Goal: Task Accomplishment & Management: Complete application form

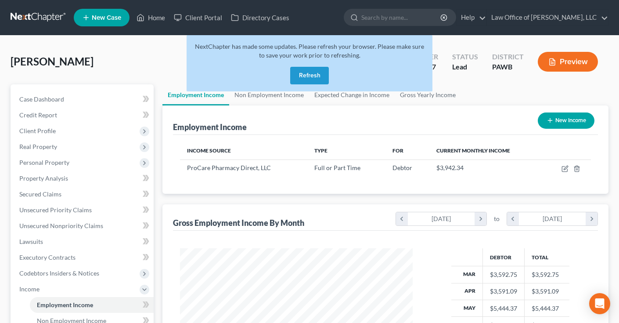
scroll to position [157, 250]
click at [312, 72] on button "Refresh" at bounding box center [309, 76] width 39 height 18
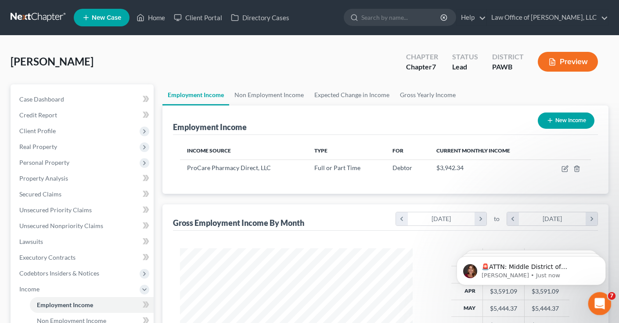
click at [599, 305] on icon "Open Intercom Messenger" at bounding box center [598, 302] width 14 height 14
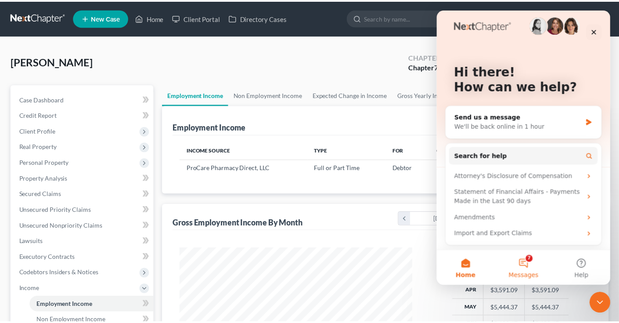
scroll to position [7, 0]
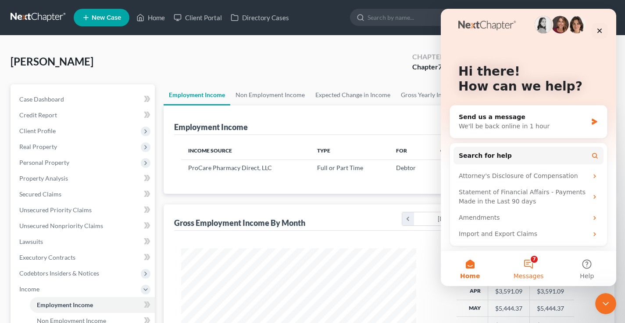
click at [528, 263] on button "7 Messages" at bounding box center [528, 268] width 58 height 35
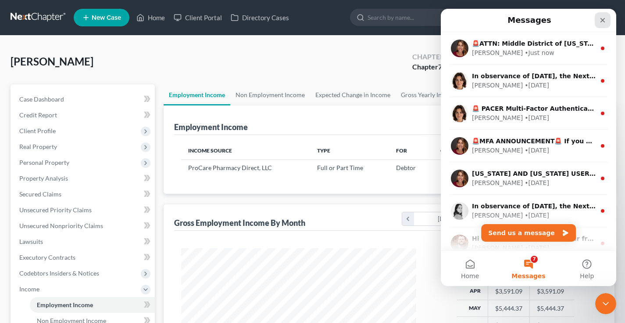
click at [603, 20] on icon "Close" at bounding box center [603, 20] width 5 height 5
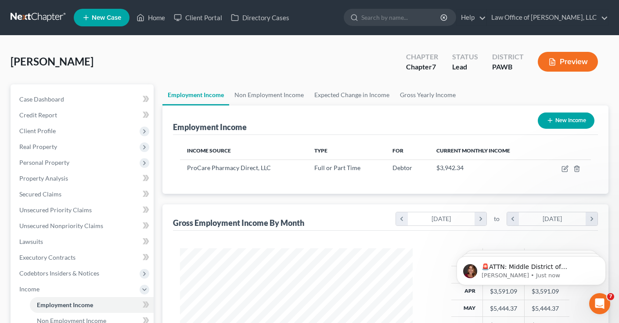
scroll to position [0, 0]
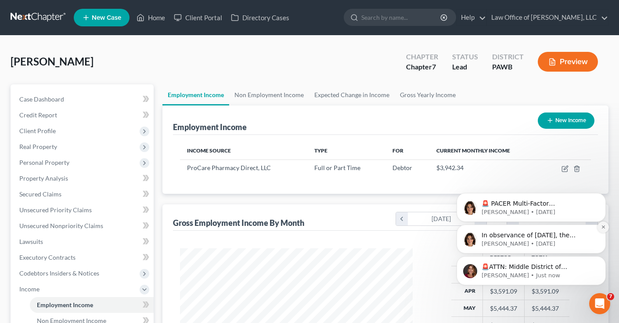
click at [601, 225] on icon "Dismiss notification" at bounding box center [603, 226] width 5 height 5
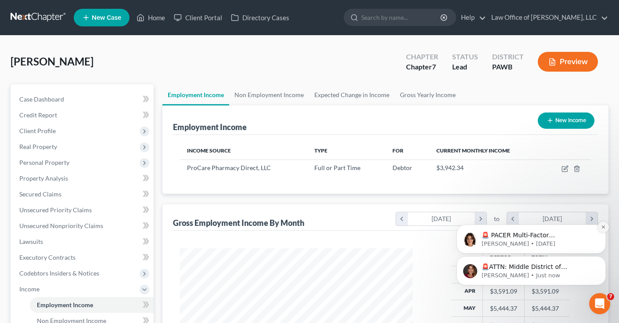
click at [603, 227] on icon "Dismiss notification" at bounding box center [603, 226] width 5 height 5
click at [602, 257] on icon "Dismiss notification" at bounding box center [603, 258] width 5 height 5
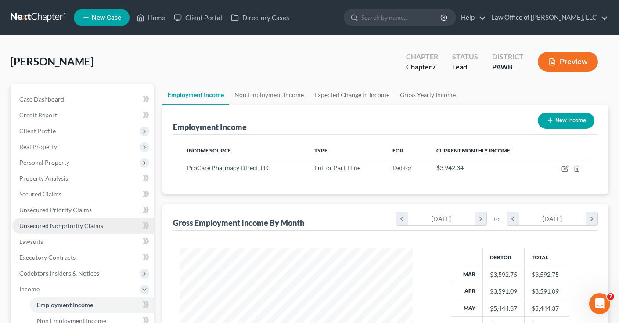
click at [52, 228] on span "Unsecured Nonpriority Claims" at bounding box center [61, 225] width 84 height 7
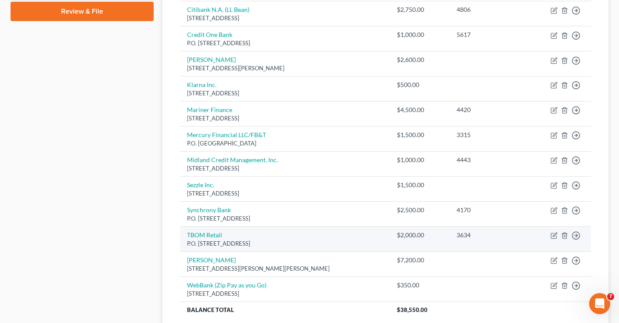
scroll to position [412, 0]
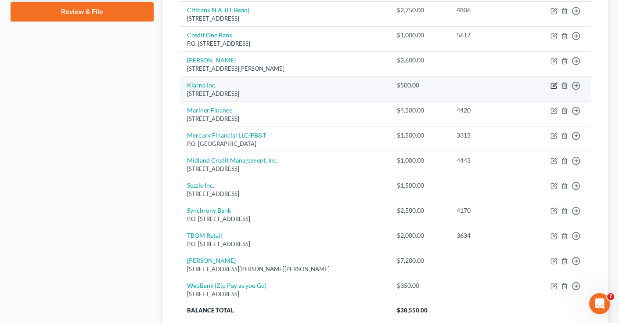
click at [553, 82] on icon "button" at bounding box center [553, 85] width 7 height 7
select select "36"
select select "0"
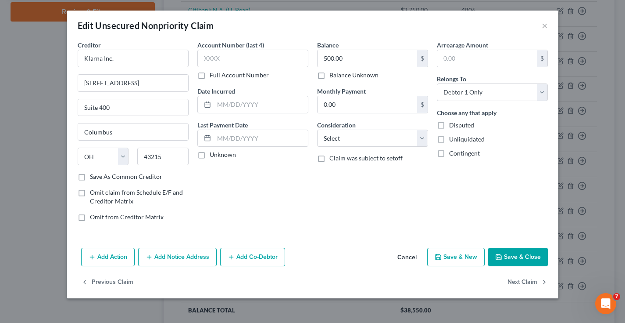
click at [90, 180] on label "Save As Common Creditor" at bounding box center [126, 176] width 72 height 9
click at [93, 178] on input "Save As Common Creditor" at bounding box center [96, 175] width 6 height 6
checkbox input "true"
click at [410, 257] on button "Cancel" at bounding box center [407, 257] width 33 height 18
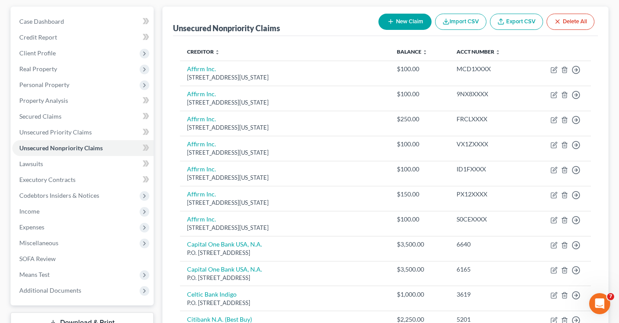
scroll to position [93, 0]
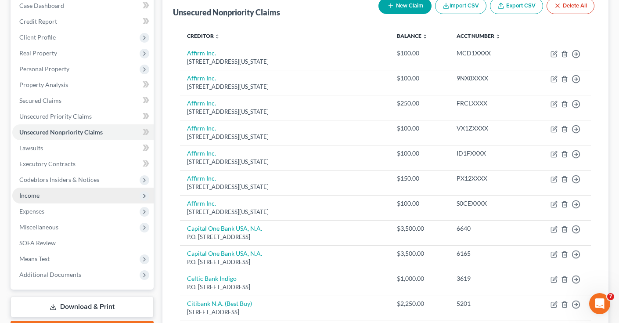
click at [31, 193] on span "Income" at bounding box center [29, 194] width 20 height 7
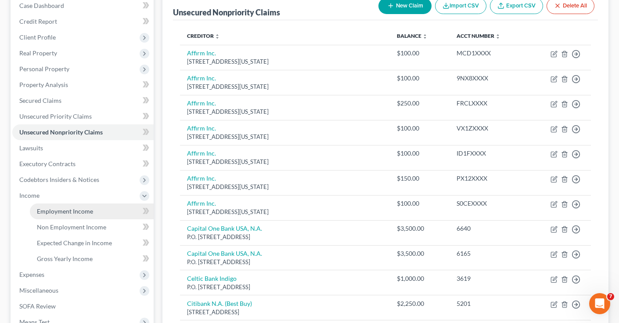
click at [72, 212] on span "Employment Income" at bounding box center [65, 210] width 56 height 7
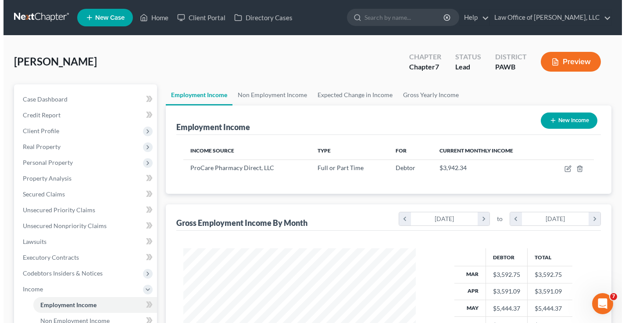
scroll to position [157, 250]
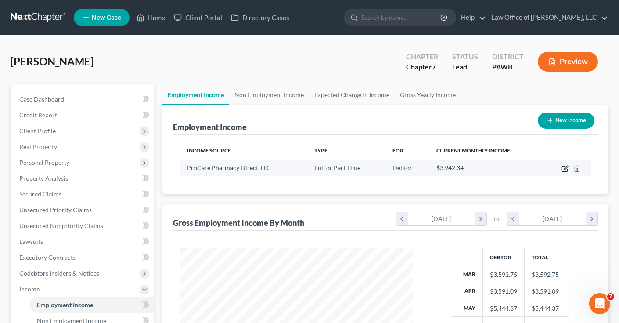
click at [564, 170] on icon "button" at bounding box center [564, 168] width 7 height 7
select select "0"
select select "41"
select select "2"
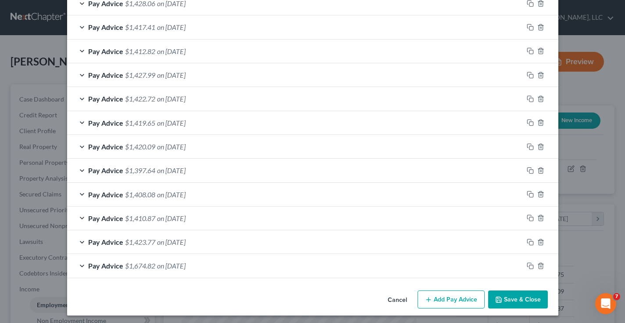
scroll to position [354, 0]
click at [453, 296] on button "Add Pay Advice" at bounding box center [451, 300] width 67 height 18
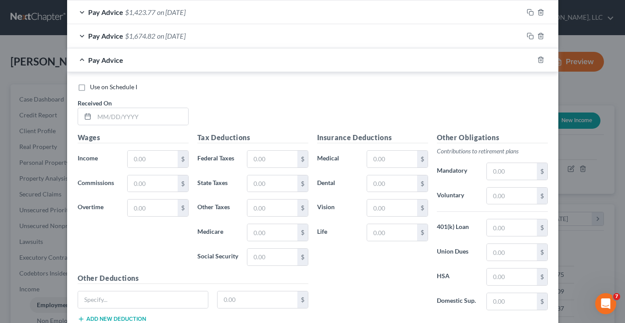
scroll to position [585, 0]
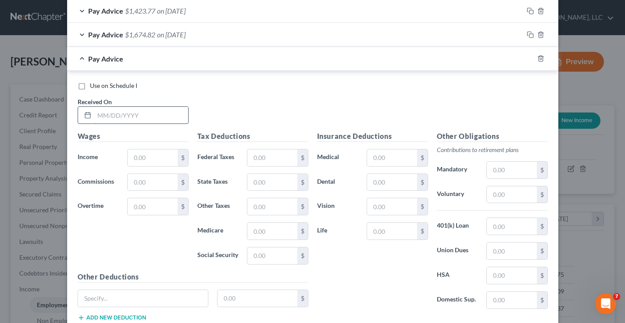
click at [163, 111] on input "text" at bounding box center [141, 115] width 94 height 17
type input "[DATE]"
click at [153, 154] on input "text" at bounding box center [153, 157] width 50 height 17
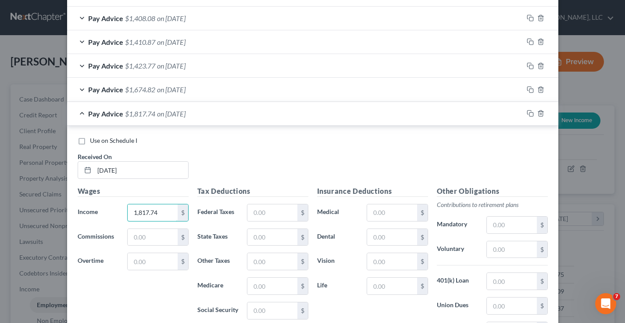
scroll to position [529, 0]
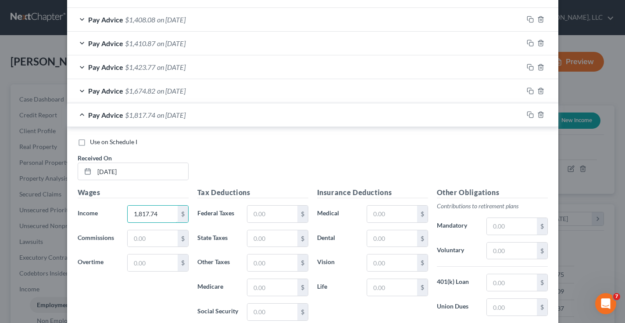
type input "1,817.74"
click at [79, 86] on div "Pay Advice $1,674.82 on [DATE]" at bounding box center [295, 90] width 456 height 23
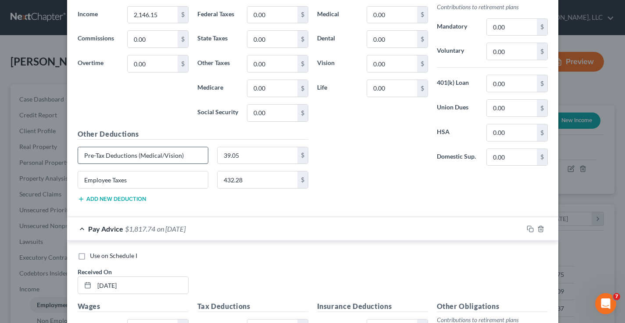
scroll to position [705, 0]
drag, startPoint x: 180, startPoint y: 150, endPoint x: 69, endPoint y: 148, distance: 111.0
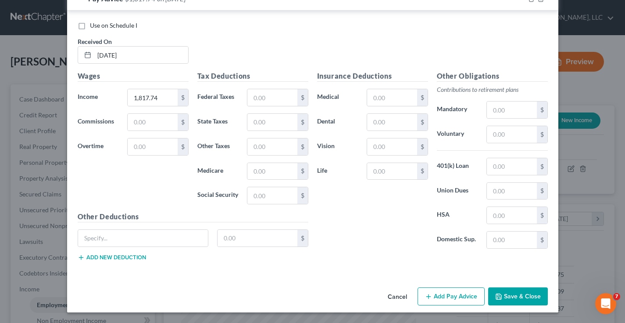
scroll to position [930, 0]
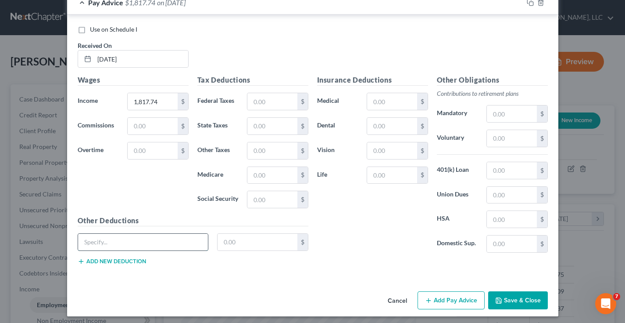
paste input "Pre-Tax Deductions (Medical/Vision)"
type input "Pre-Tax Deductions (Medical/Vision)"
click at [255, 239] on input "text" at bounding box center [258, 241] width 80 height 17
type input "39.98"
click at [133, 258] on button "Add new deduction" at bounding box center [112, 261] width 68 height 7
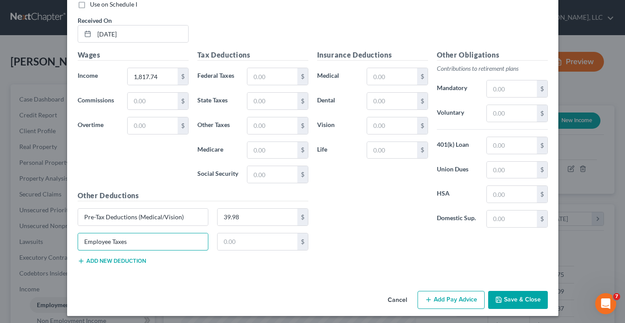
scroll to position [955, 0]
type input "Employee Taxes"
click at [247, 237] on input "text" at bounding box center [258, 241] width 80 height 17
type input "352.78"
click at [444, 297] on button "Add Pay Advice" at bounding box center [451, 300] width 67 height 18
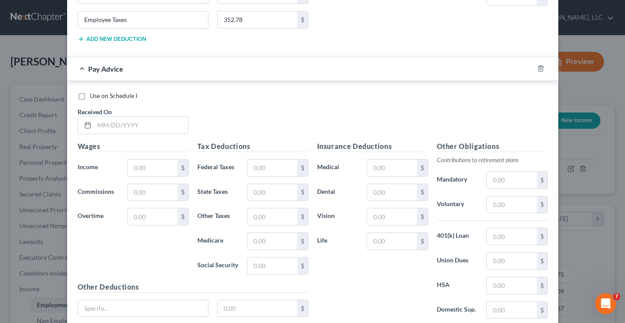
scroll to position [1177, 0]
paste input "Pre-Tax Deductions (Medical/Vision)"
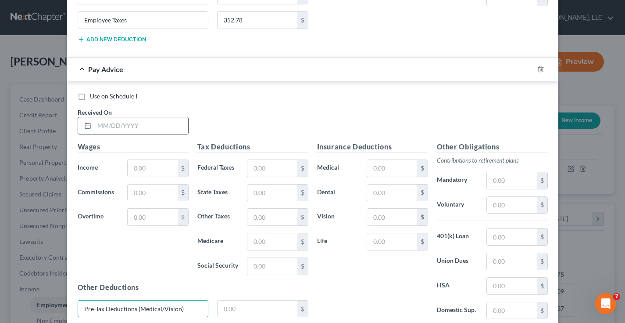
type input "Pre-Tax Deductions (Medical/Vision)"
click at [132, 127] on input "text" at bounding box center [141, 125] width 94 height 17
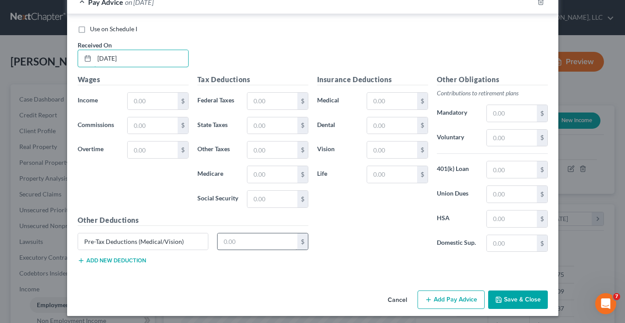
scroll to position [1243, 0]
type input "[DATE]"
click at [238, 235] on input "text" at bounding box center [258, 241] width 80 height 17
type input "39.98"
click at [137, 259] on button "Add new deduction" at bounding box center [112, 260] width 68 height 7
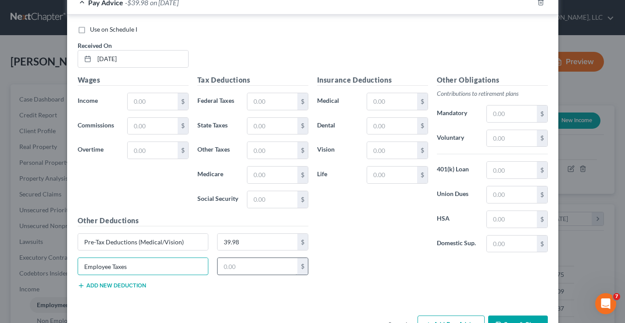
type input "Employee Taxes"
click at [245, 265] on input "text" at bounding box center [258, 266] width 80 height 17
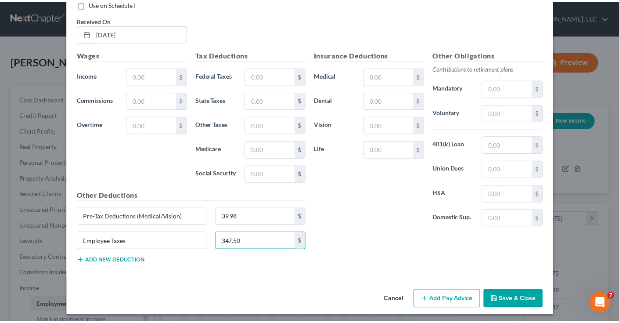
scroll to position [1267, 0]
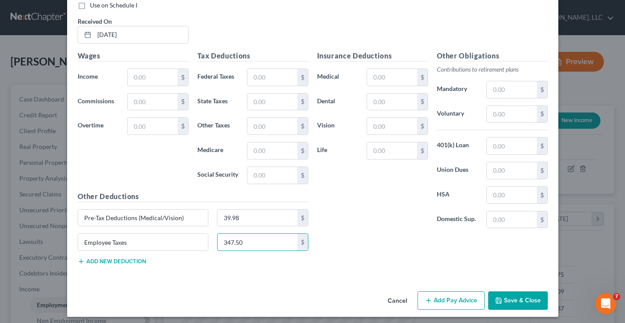
type input "347.50"
click at [520, 291] on button "Save & Close" at bounding box center [518, 300] width 60 height 18
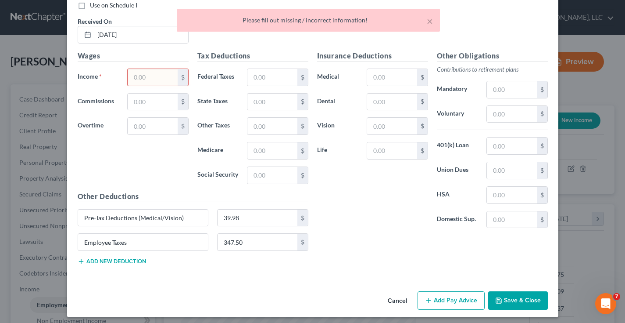
click at [158, 70] on input "text" at bounding box center [153, 77] width 50 height 17
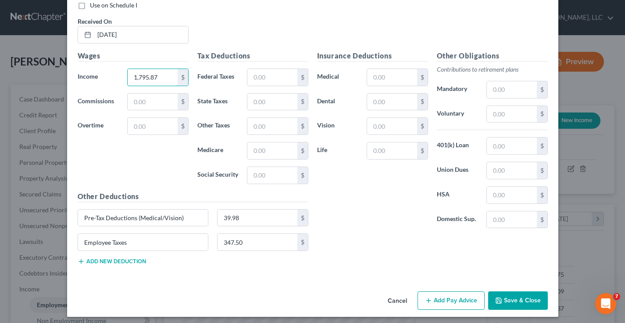
type input "1,795.87"
click at [518, 292] on button "Save & Close" at bounding box center [518, 300] width 60 height 18
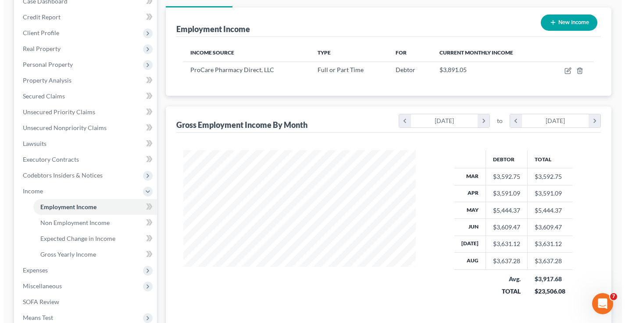
scroll to position [93, 0]
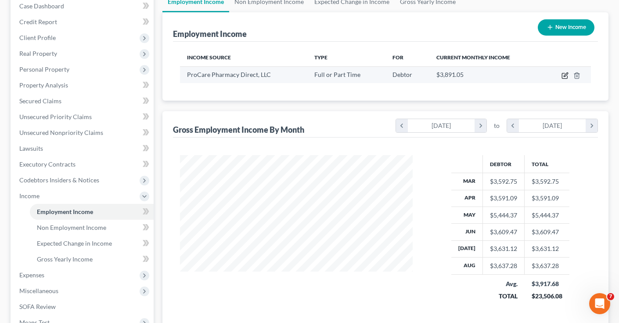
click at [563, 77] on icon "button" at bounding box center [564, 75] width 7 height 7
select select "0"
select select "41"
select select "2"
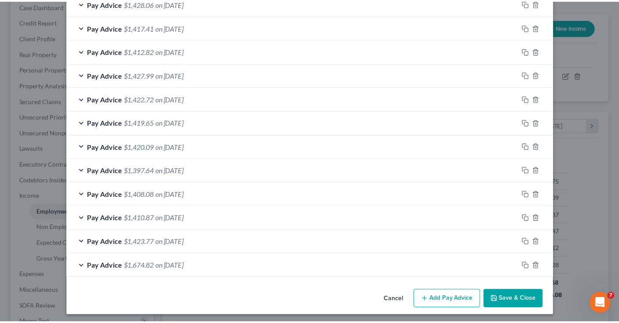
scroll to position [402, 0]
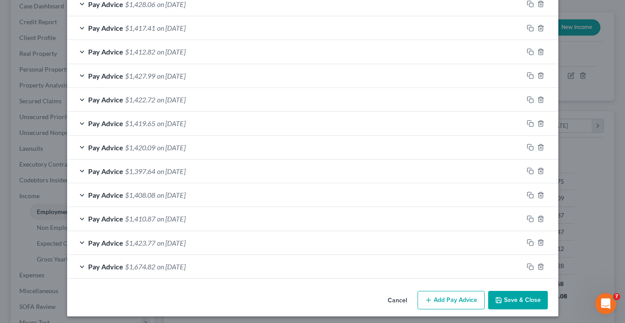
click at [513, 295] on button "Save & Close" at bounding box center [518, 300] width 60 height 18
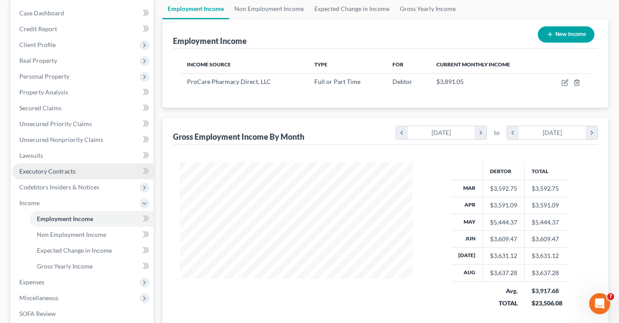
scroll to position [93, 0]
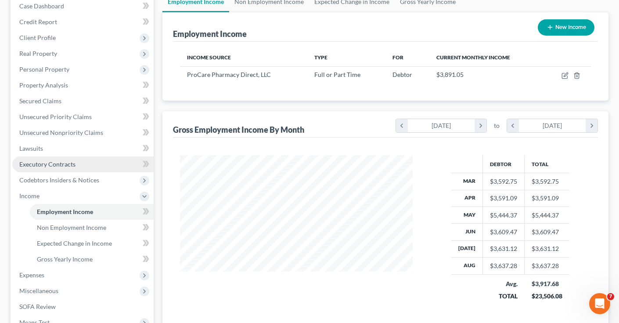
click at [65, 165] on span "Executory Contracts" at bounding box center [47, 163] width 56 height 7
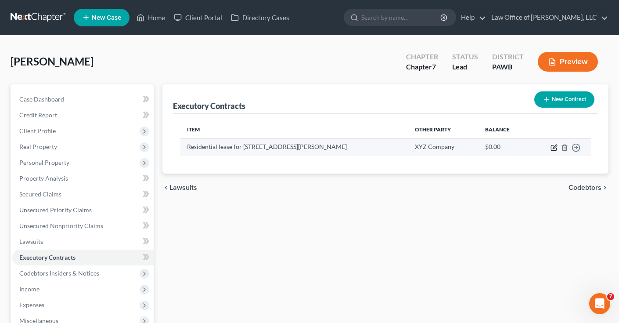
click at [553, 148] on icon "button" at bounding box center [553, 147] width 7 height 7
select select "0"
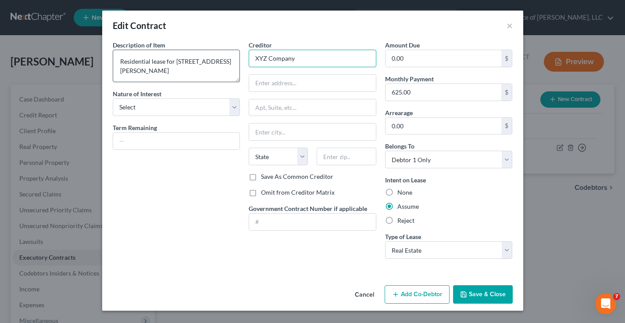
drag, startPoint x: 301, startPoint y: 60, endPoint x: 230, endPoint y: 54, distance: 70.9
click at [230, 54] on div "Description of non-residential real property * Description of Item * Residentia…" at bounding box center [312, 152] width 409 height 225
type input "[PERSON_NAME]"
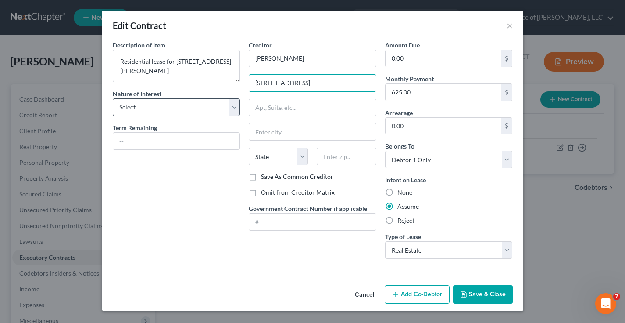
type input "[STREET_ADDRESS]"
select select "2"
click at [183, 146] on input "text" at bounding box center [176, 141] width 127 height 17
click at [187, 218] on div "Description of non-residential real property * Description of Item * Residentia…" at bounding box center [176, 152] width 136 height 225
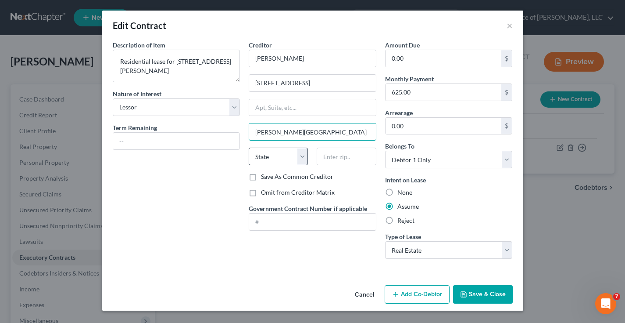
type input "[PERSON_NAME][GEOGRAPHIC_DATA]"
select select "39"
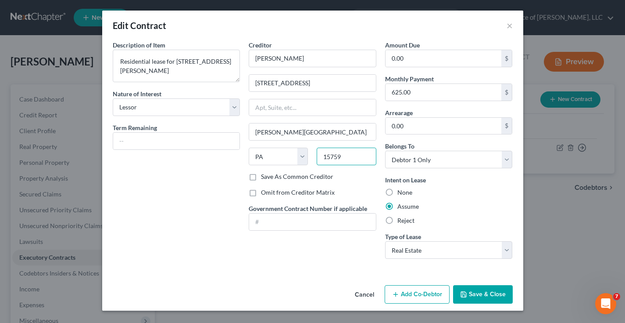
type input "15759"
click at [483, 294] on button "Save & Close" at bounding box center [483, 294] width 60 height 18
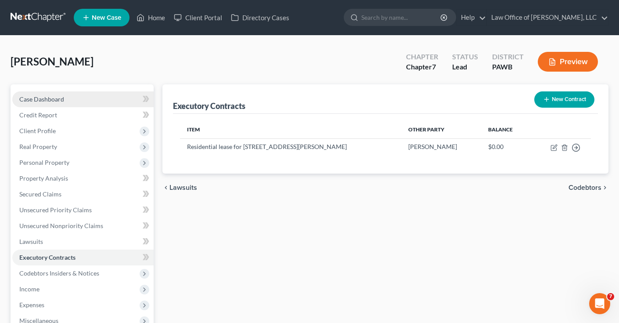
click at [52, 98] on span "Case Dashboard" at bounding box center [41, 98] width 45 height 7
